Goal: Task Accomplishment & Management: Manage account settings

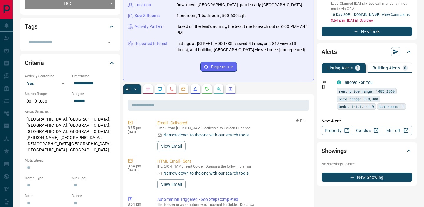
scroll to position [1, 0]
click at [209, 92] on button "button" at bounding box center [206, 89] width 9 height 9
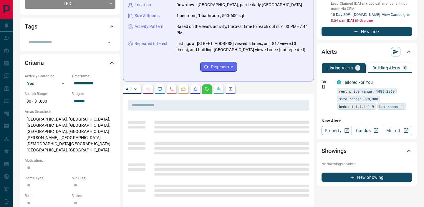
scroll to position [0, 0]
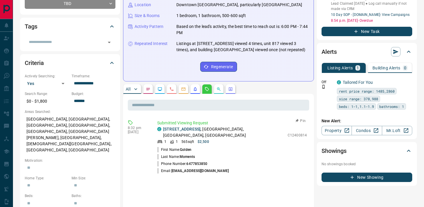
click at [181, 133] on div "C [STREET_ADDRESS] 1 1 565 sqft $2,500" at bounding box center [221, 135] width 128 height 18
click at [182, 131] on link "[STREET_ADDRESS]" at bounding box center [181, 129] width 37 height 5
drag, startPoint x: 272, startPoint y: 129, endPoint x: 164, endPoint y: 128, distance: 108.7
click at [164, 128] on div "C [STREET_ADDRESS]" at bounding box center [221, 132] width 128 height 12
copy p "[STREET_ADDRESS]"
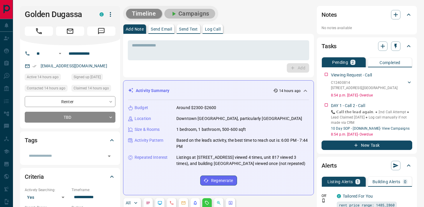
click at [197, 17] on button "Campaigns" at bounding box center [189, 14] width 51 height 10
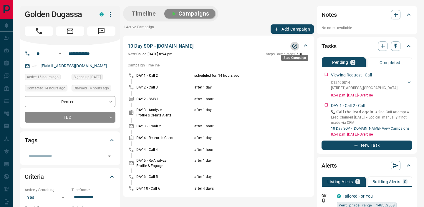
click at [294, 46] on icon "Stop Campaign" at bounding box center [295, 46] width 6 height 6
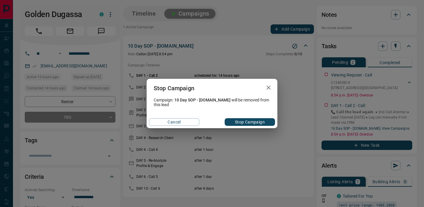
click at [231, 120] on button "Stop Campaign" at bounding box center [250, 122] width 50 height 8
